Goal: Task Accomplishment & Management: Use online tool/utility

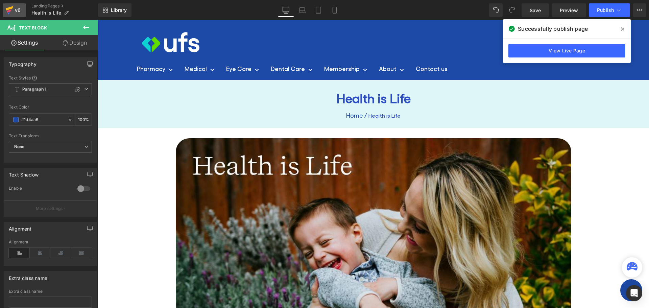
click at [9, 8] on icon at bounding box center [10, 8] width 8 height 4
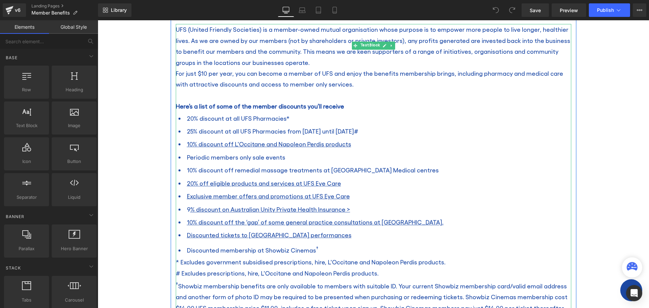
scroll to position [270, 0]
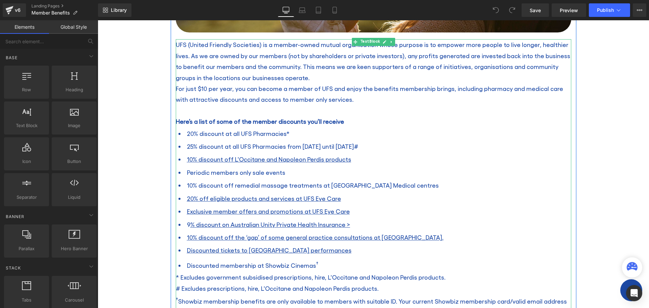
click at [434, 278] on span "* Excludes government subsidised prescriptions, hire, L'Occitane and Napoleon P…" at bounding box center [311, 276] width 270 height 7
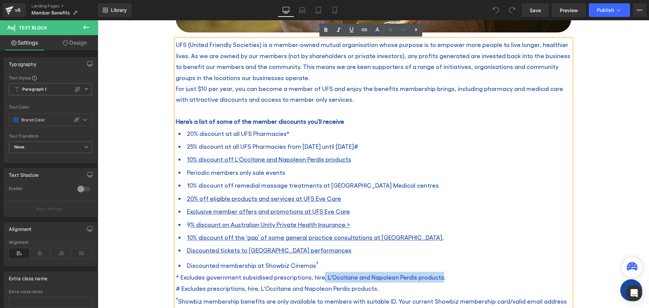
drag, startPoint x: 434, startPoint y: 278, endPoint x: 316, endPoint y: 278, distance: 117.5
click at [316, 278] on span "* Excludes government subsidised prescriptions, hire, L'Occitane and Napoleon P…" at bounding box center [311, 276] width 270 height 7
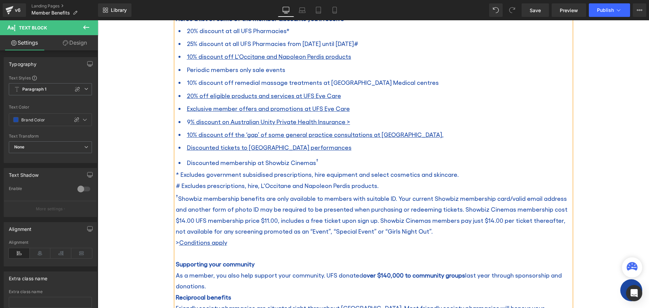
scroll to position [372, 0]
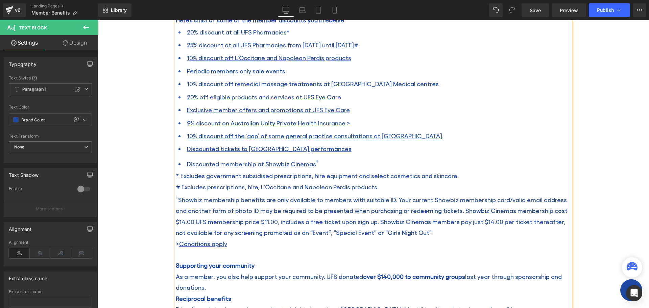
drag, startPoint x: 452, startPoint y: 177, endPoint x: 178, endPoint y: 172, distance: 274.0
click at [178, 172] on p "* Excludes government subsidised prescriptions, hire equipment and select cosme…" at bounding box center [373, 175] width 395 height 11
copy span "Excludes government subsidised prescriptions, hire equipment and select cosmeti…"
drag, startPoint x: 373, startPoint y: 187, endPoint x: 179, endPoint y: 186, distance: 193.9
click at [179, 186] on span "# Excludes prescriptions, hire, L'Occitane and Napoleon Perdis products." at bounding box center [277, 186] width 203 height 7
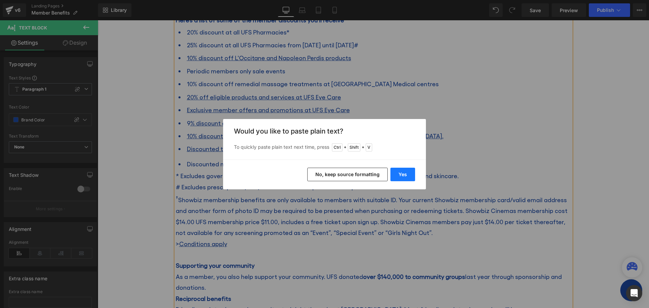
drag, startPoint x: 399, startPoint y: 174, endPoint x: 293, endPoint y: 154, distance: 108.1
click at [399, 174] on button "Yes" at bounding box center [402, 175] width 25 height 14
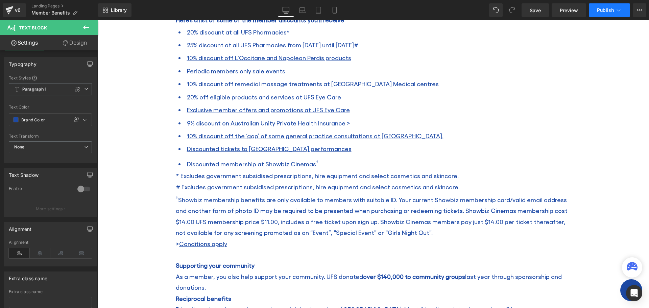
click at [594, 8] on button "Publish" at bounding box center [608, 10] width 41 height 14
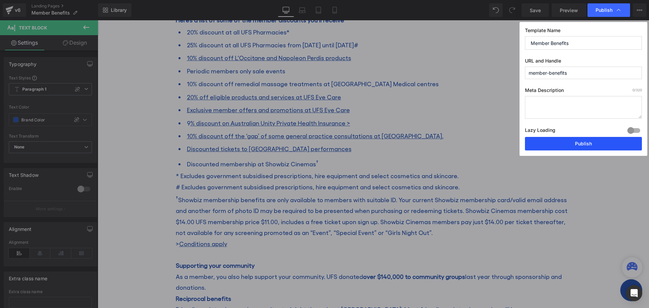
drag, startPoint x: 567, startPoint y: 146, endPoint x: 540, endPoint y: 122, distance: 36.1
click at [567, 146] on button "Publish" at bounding box center [583, 144] width 117 height 14
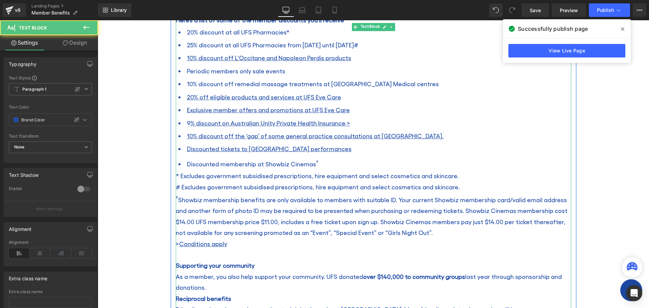
click at [347, 58] on li "10% discount off L'Occitane and Napoleon Perdis products" at bounding box center [374, 57] width 392 height 13
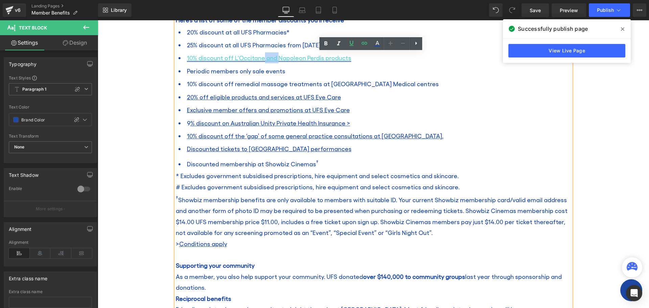
drag, startPoint x: 274, startPoint y: 57, endPoint x: 259, endPoint y: 57, distance: 14.2
click at [259, 57] on link "10% discount off L'Occitane and Napoleon Perdis products" at bounding box center [269, 57] width 164 height 7
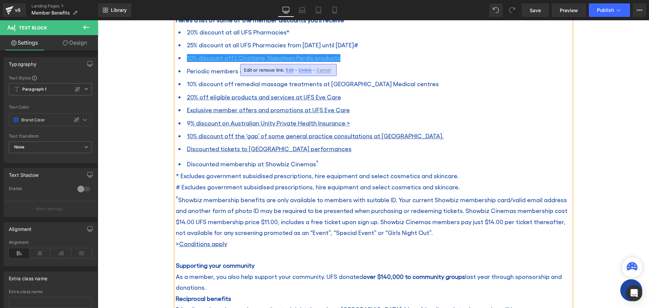
click at [307, 59] on link "10% discount off L'Occitane, Napoleon Perdis products" at bounding box center [263, 57] width 153 height 7
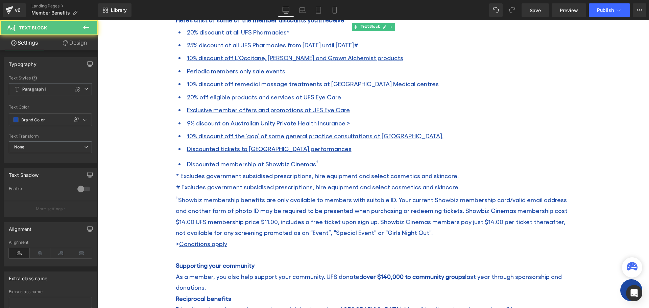
click at [434, 94] on li "20% off eligible products and services at UFS Eye Care" at bounding box center [374, 97] width 392 height 13
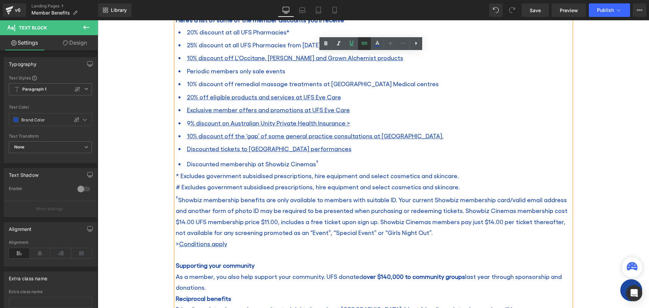
click at [367, 46] on icon at bounding box center [364, 43] width 8 height 8
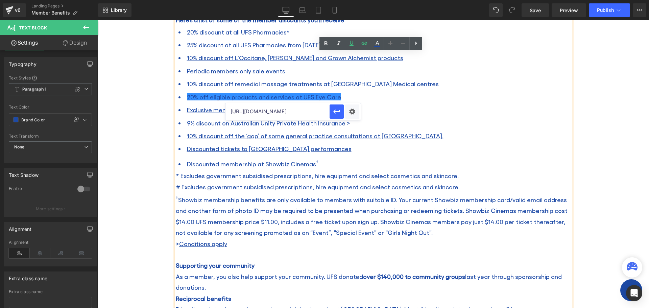
click at [307, 111] on input "https://ufs.com.au/pages/special-offers" at bounding box center [277, 111] width 104 height 17
drag, startPoint x: 403, startPoint y: 111, endPoint x: 414, endPoint y: 111, distance: 10.5
click at [337, 111] on icon "button" at bounding box center [336, 111] width 6 height 4
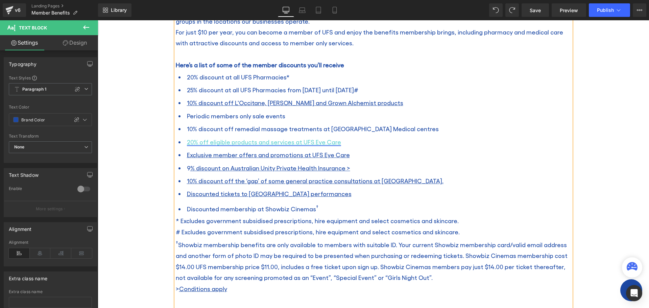
scroll to position [327, 0]
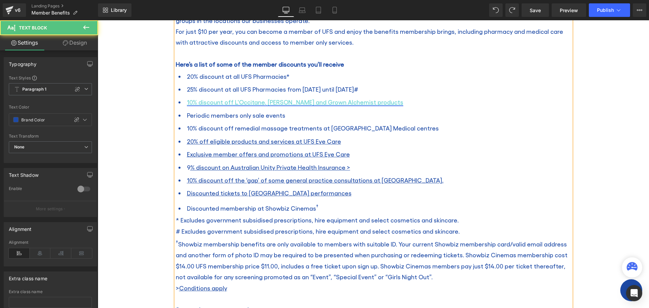
click at [320, 101] on link "10% discount off L'Occitane, Napoleon Perdis and Grown Alchemist products" at bounding box center [295, 101] width 216 height 7
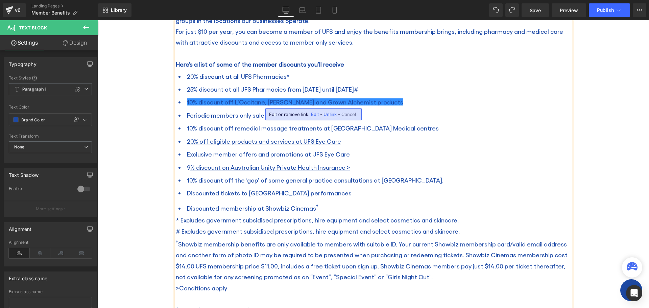
click at [314, 110] on div "Edit or remove link: Edit - Unlink - Cancel" at bounding box center [313, 114] width 96 height 12
click at [309, 112] on div "Edit or remove link: Edit - Unlink - Cancel" at bounding box center [313, 114] width 96 height 12
click at [313, 116] on span "Edit" at bounding box center [315, 114] width 8 height 6
drag, startPoint x: 440, startPoint y: 133, endPoint x: 162, endPoint y: 100, distance: 280.2
type input "/"
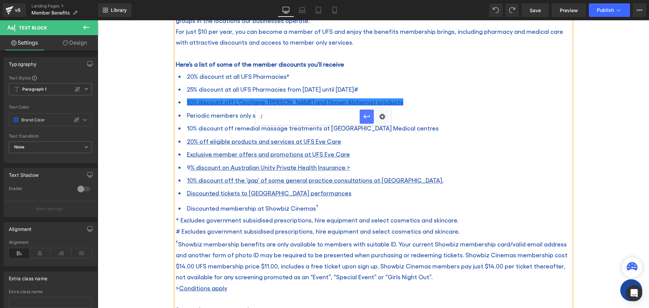
drag, startPoint x: 362, startPoint y: 117, endPoint x: 316, endPoint y: 91, distance: 51.9
click at [362, 117] on button "button" at bounding box center [366, 116] width 14 height 14
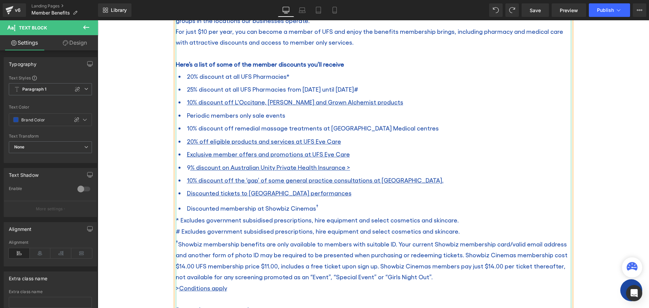
click at [430, 107] on li "10% discount off L'Occitane, Napoleon Perdis and Grown Alchemist products" at bounding box center [374, 102] width 392 height 13
drag, startPoint x: 399, startPoint y: 103, endPoint x: 173, endPoint y: 97, distance: 225.4
click at [176, 97] on ul "20% discount at all UFS Pharmacies* 25% discount at all UFS Pharmacies from 25 …" at bounding box center [373, 142] width 395 height 145
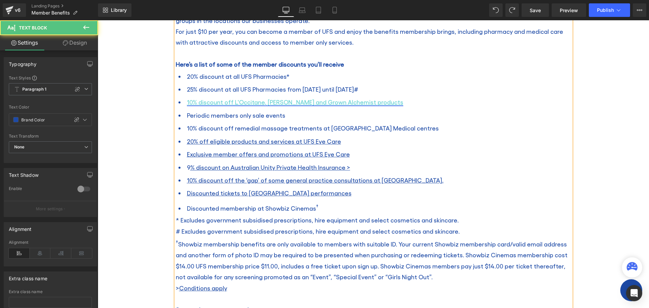
click at [311, 103] on link "10% discount off L'Occitane, Napoleon Perdis and Grown Alchemist products" at bounding box center [295, 101] width 216 height 7
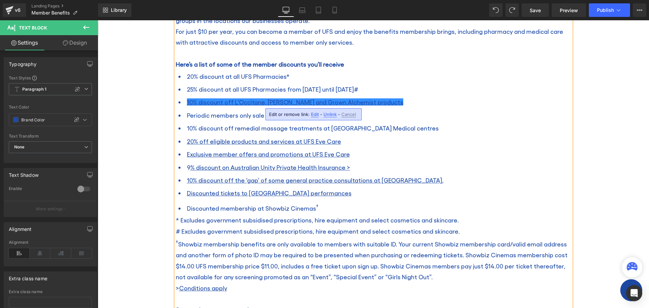
drag, startPoint x: 327, startPoint y: 112, endPoint x: 332, endPoint y: 88, distance: 24.5
click at [327, 112] on span "Unlink" at bounding box center [329, 114] width 13 height 6
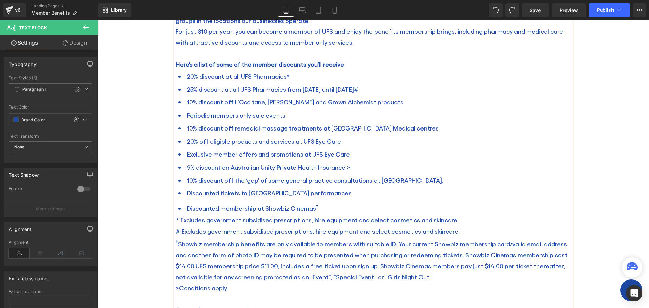
click at [437, 104] on li "10% discount off L'Occitane, Napoleon Perdis and Grown Alchemist products" at bounding box center [374, 102] width 392 height 13
click at [599, 9] on span "Publish" at bounding box center [605, 9] width 17 height 5
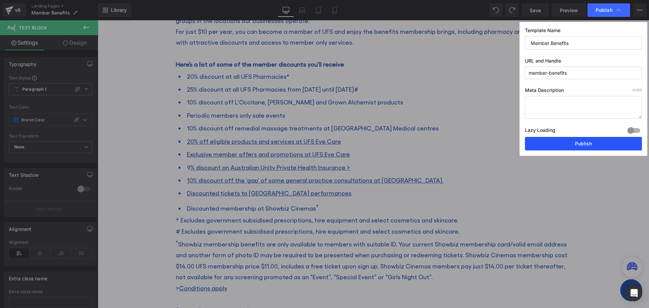
drag, startPoint x: 576, startPoint y: 140, endPoint x: 532, endPoint y: 124, distance: 46.7
click at [576, 140] on button "Publish" at bounding box center [583, 144] width 117 height 14
